Goal: Entertainment & Leisure: Consume media (video, audio)

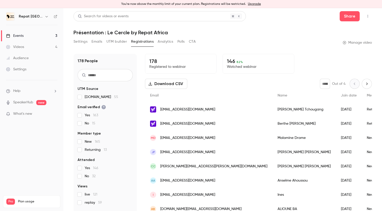
click at [26, 47] on link "Videos 4" at bounding box center [31, 46] width 63 height 11
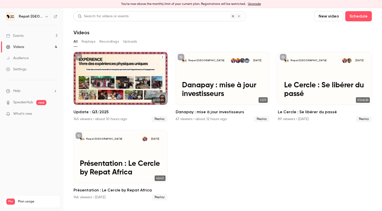
click at [105, 111] on h2 "Update : Q3/2025" at bounding box center [121, 112] width 94 height 6
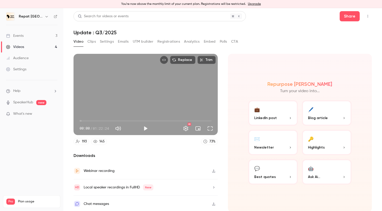
click at [101, 142] on div "145" at bounding box center [101, 141] width 5 height 5
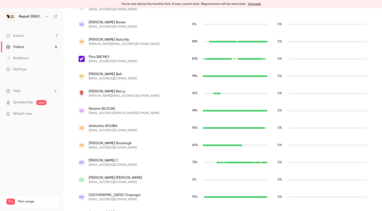
scroll to position [328, 0]
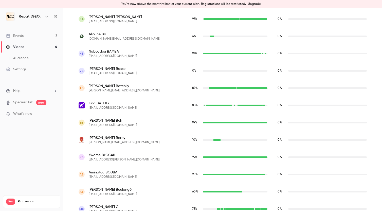
click at [36, 36] on link "Events 3" at bounding box center [31, 35] width 63 height 11
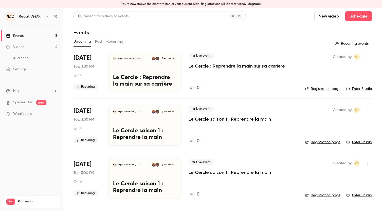
click at [23, 45] on div "Videos" at bounding box center [15, 46] width 18 height 5
